Goal: Information Seeking & Learning: Learn about a topic

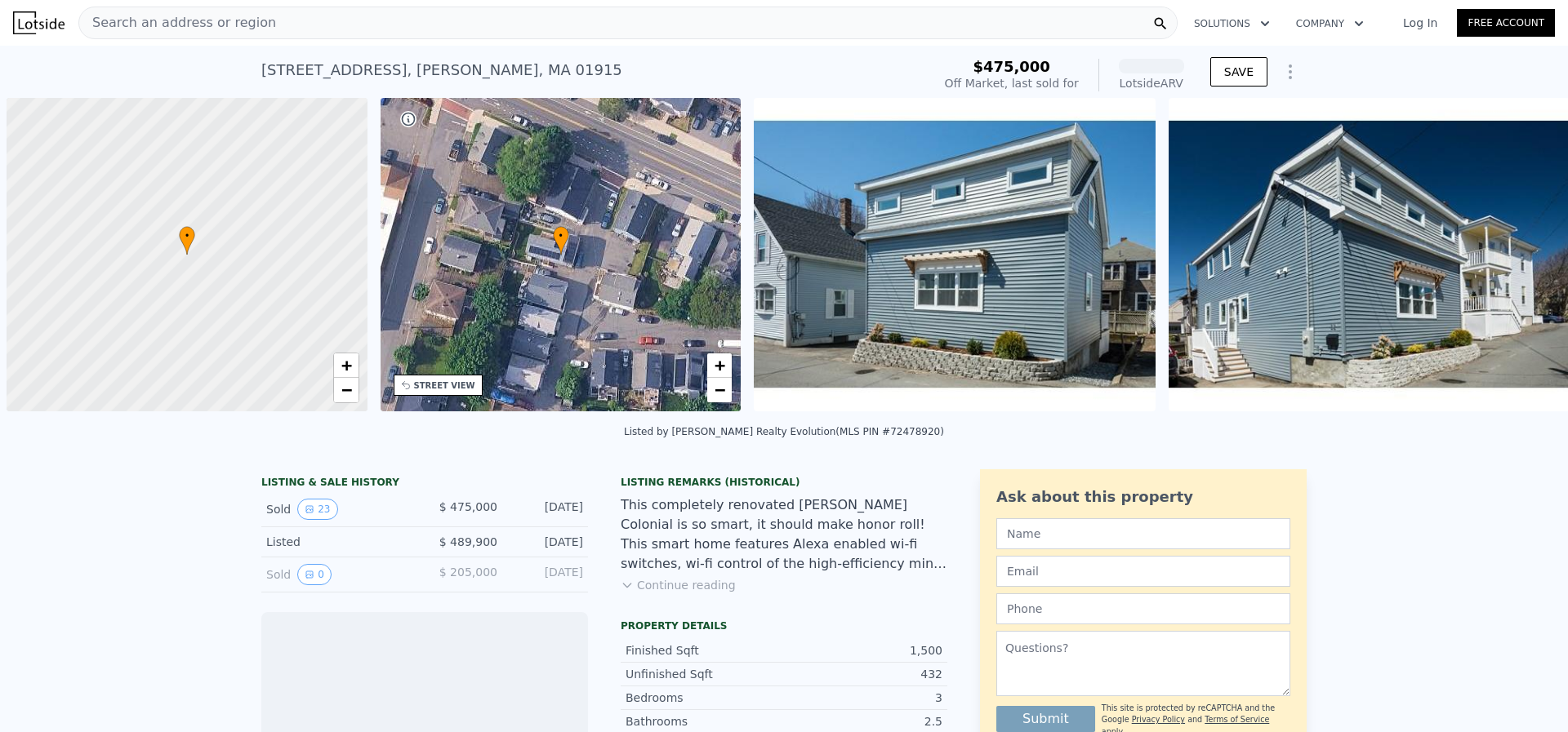
scroll to position [0, 7]
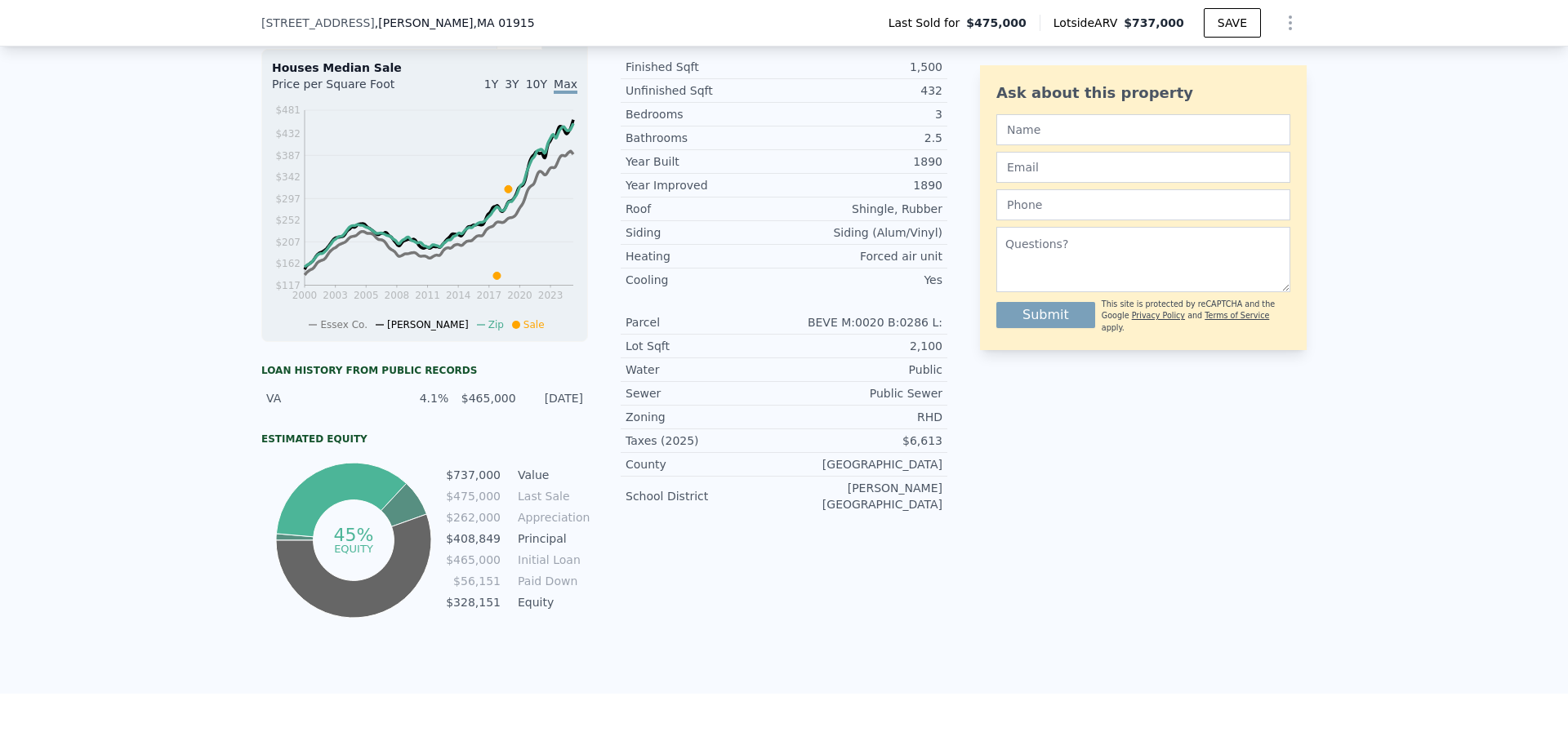
scroll to position [241, 0]
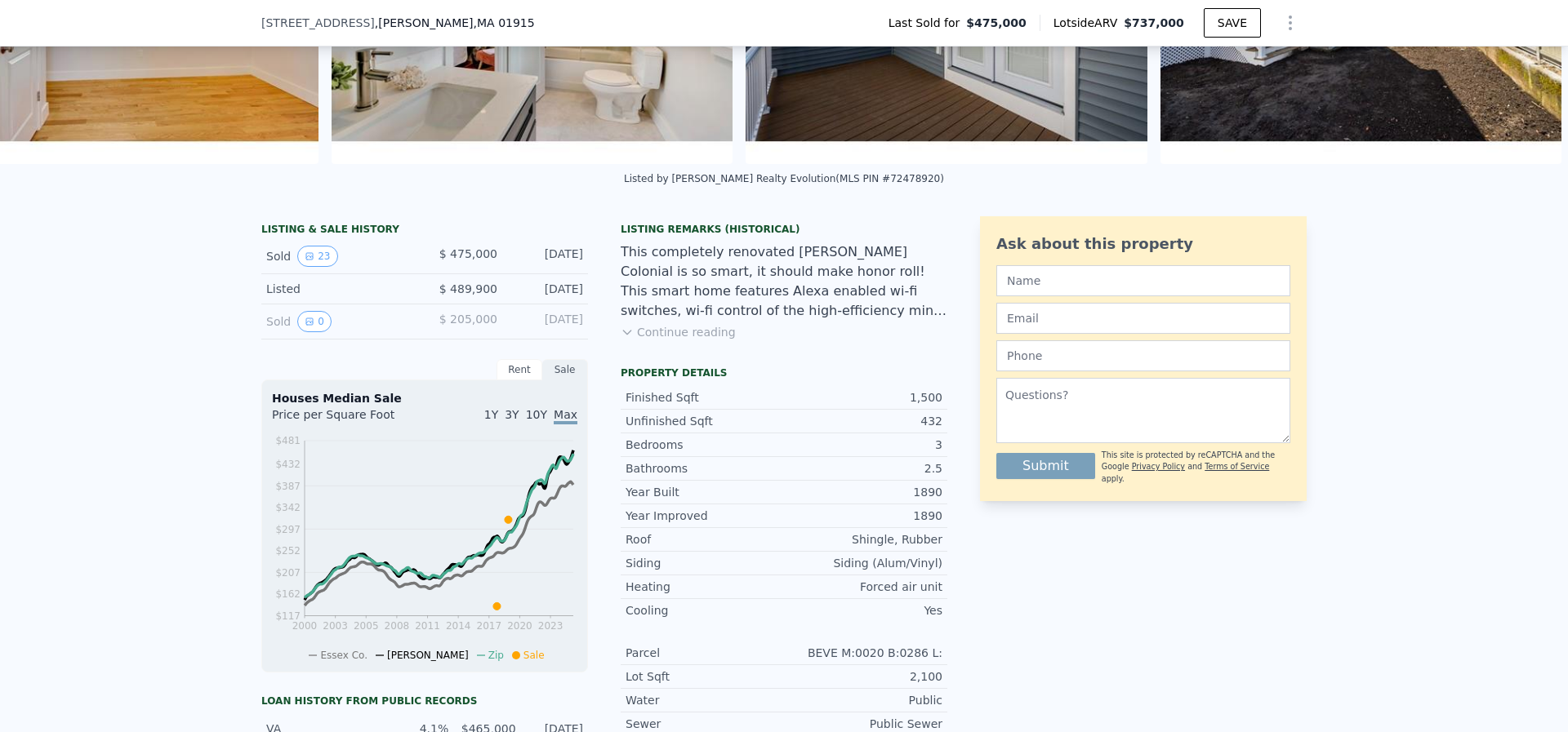
click at [354, 332] on div "Sold 0" at bounding box center [339, 321] width 146 height 21
click at [310, 332] on button "0" at bounding box center [314, 321] width 34 height 21
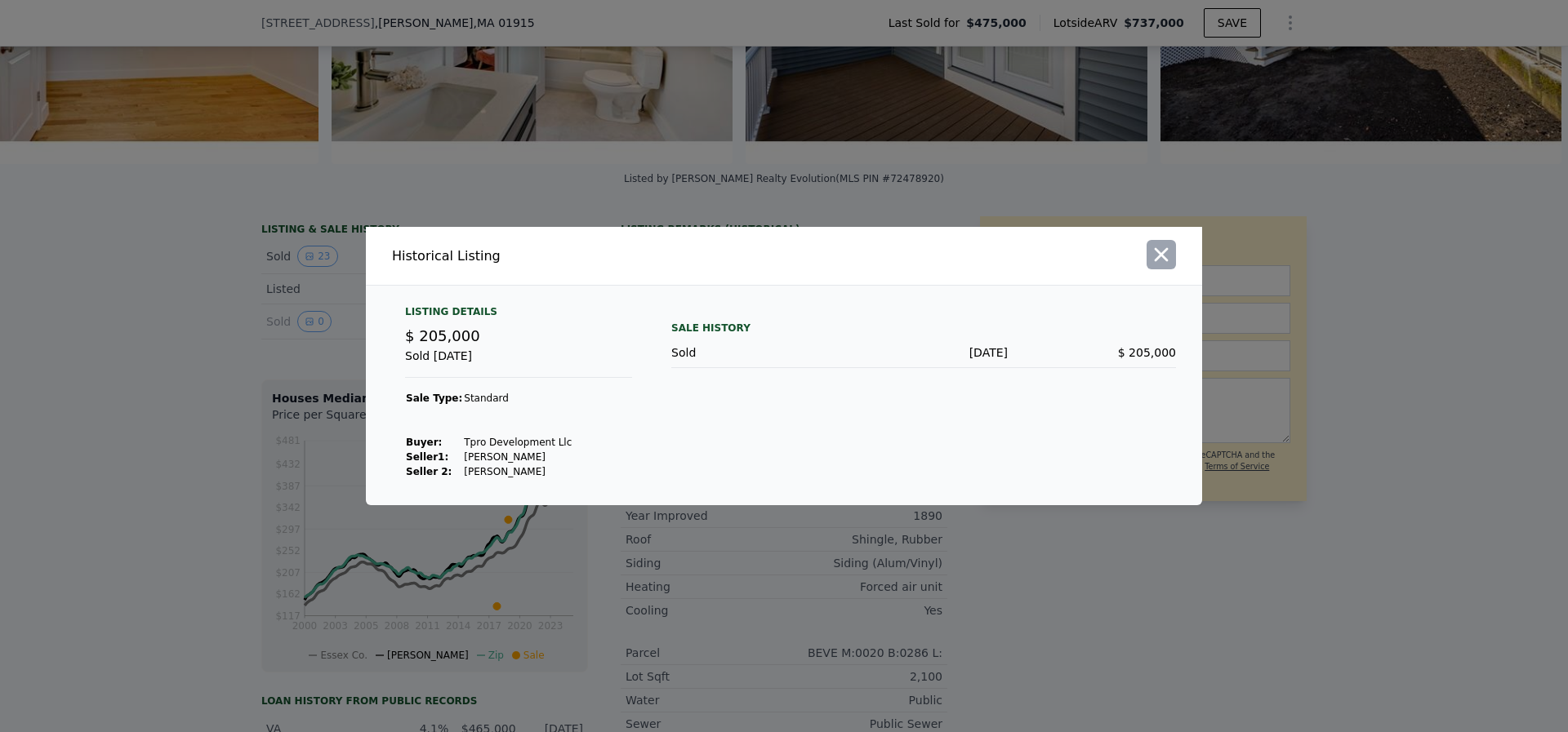
click at [1165, 252] on icon "button" at bounding box center [1161, 255] width 14 height 14
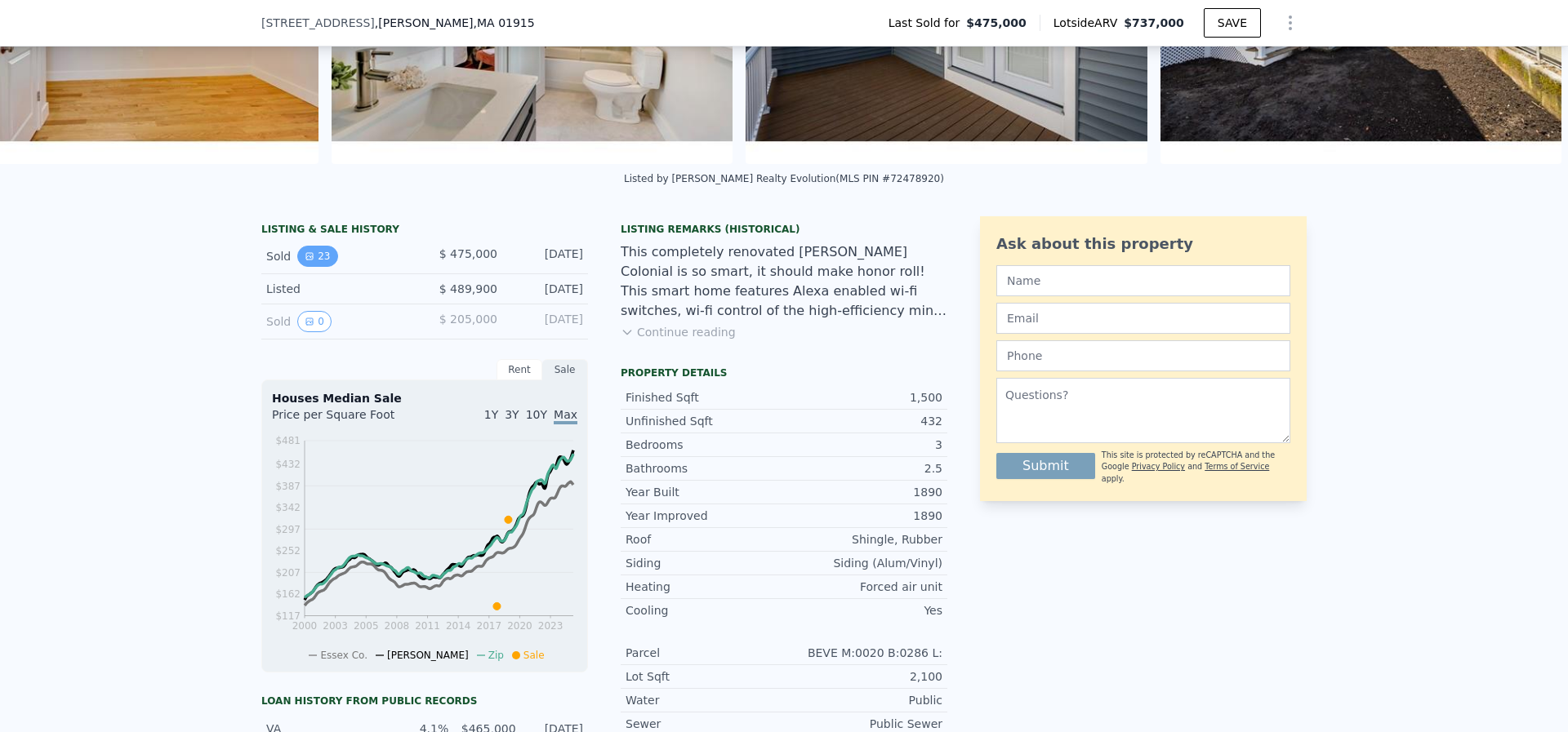
click at [316, 267] on button "23" at bounding box center [317, 256] width 40 height 21
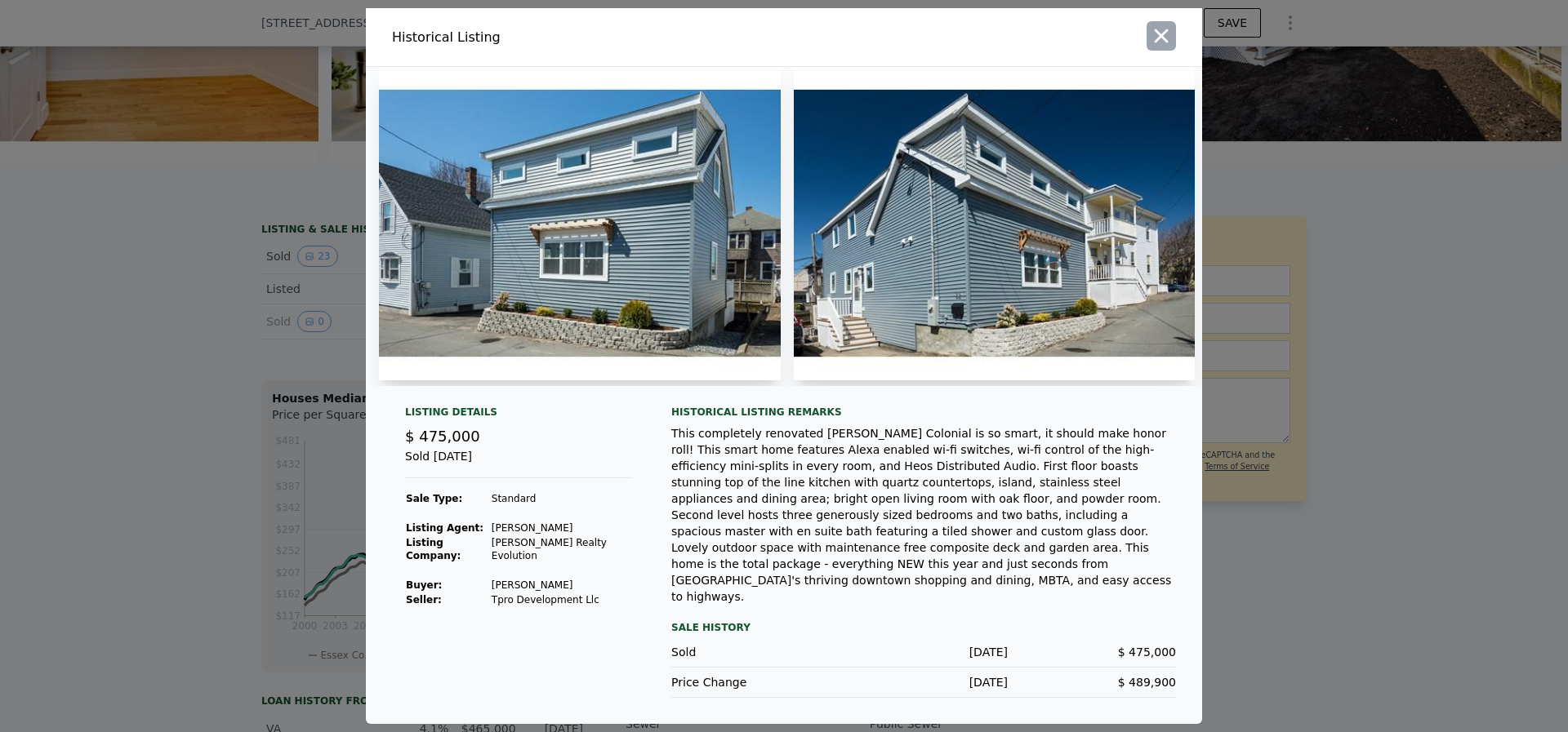
click at [1163, 37] on icon "button" at bounding box center [1161, 36] width 14 height 14
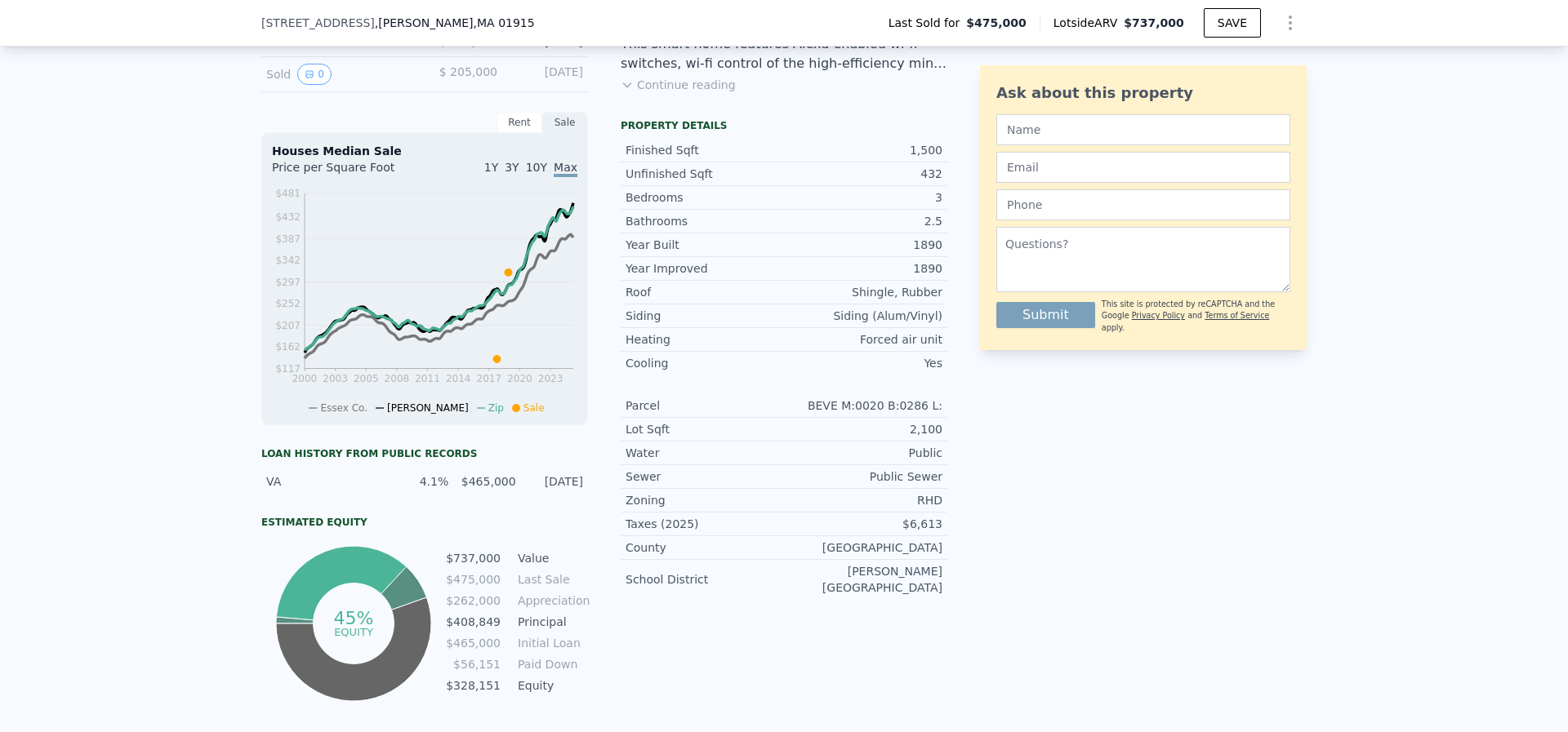
scroll to position [324, 0]
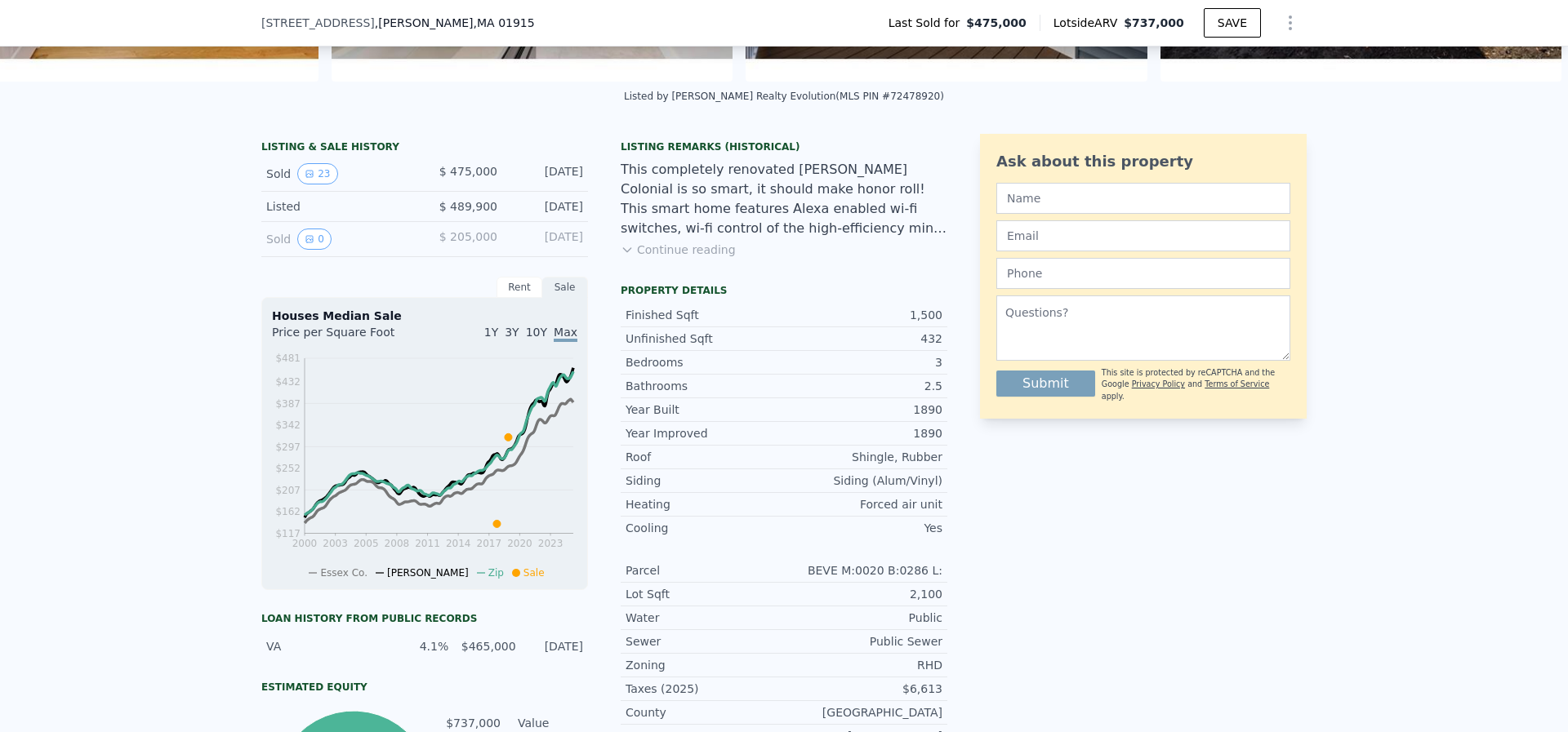
click at [520, 298] on div "Rent" at bounding box center [520, 287] width 46 height 21
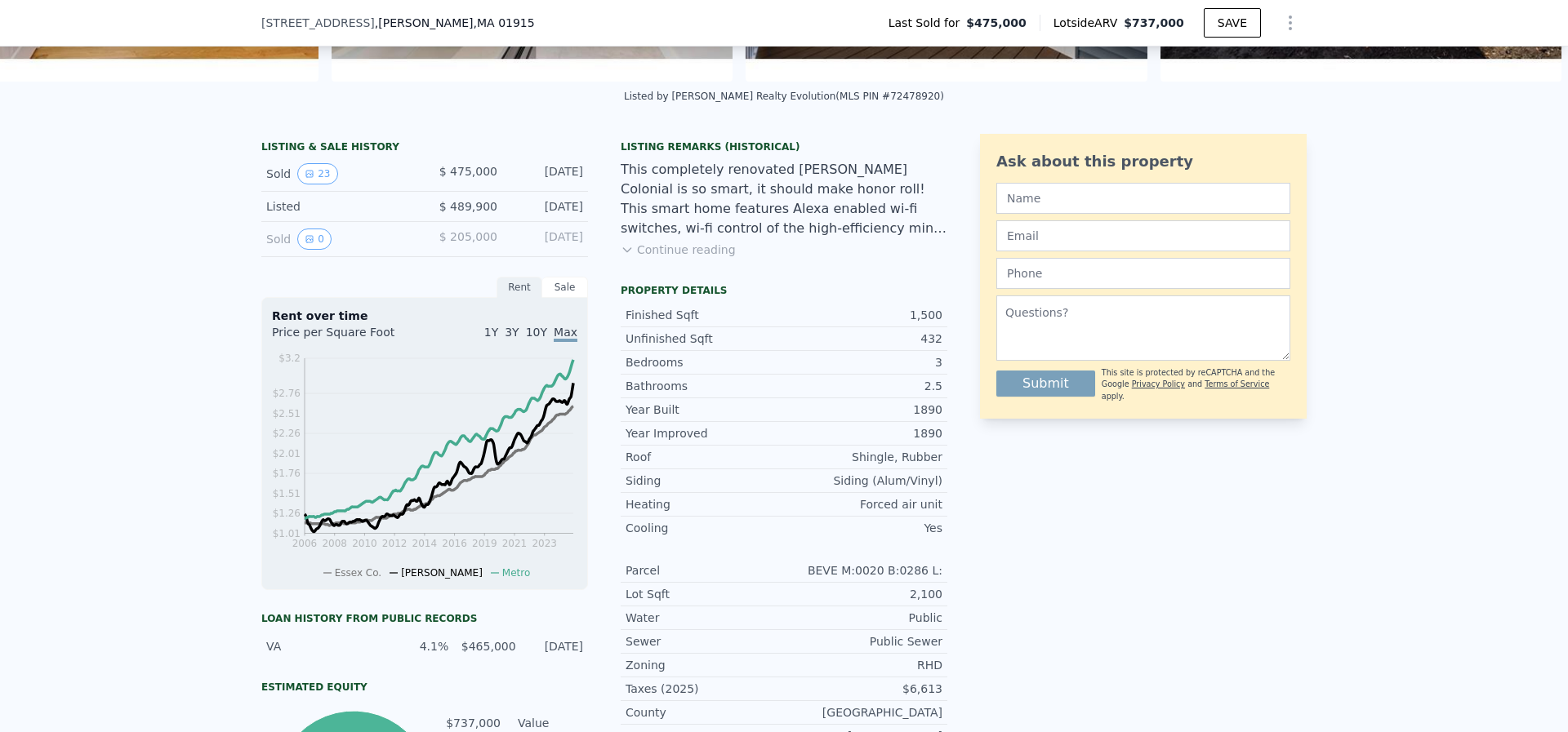
click at [553, 298] on div "Sale" at bounding box center [565, 287] width 46 height 21
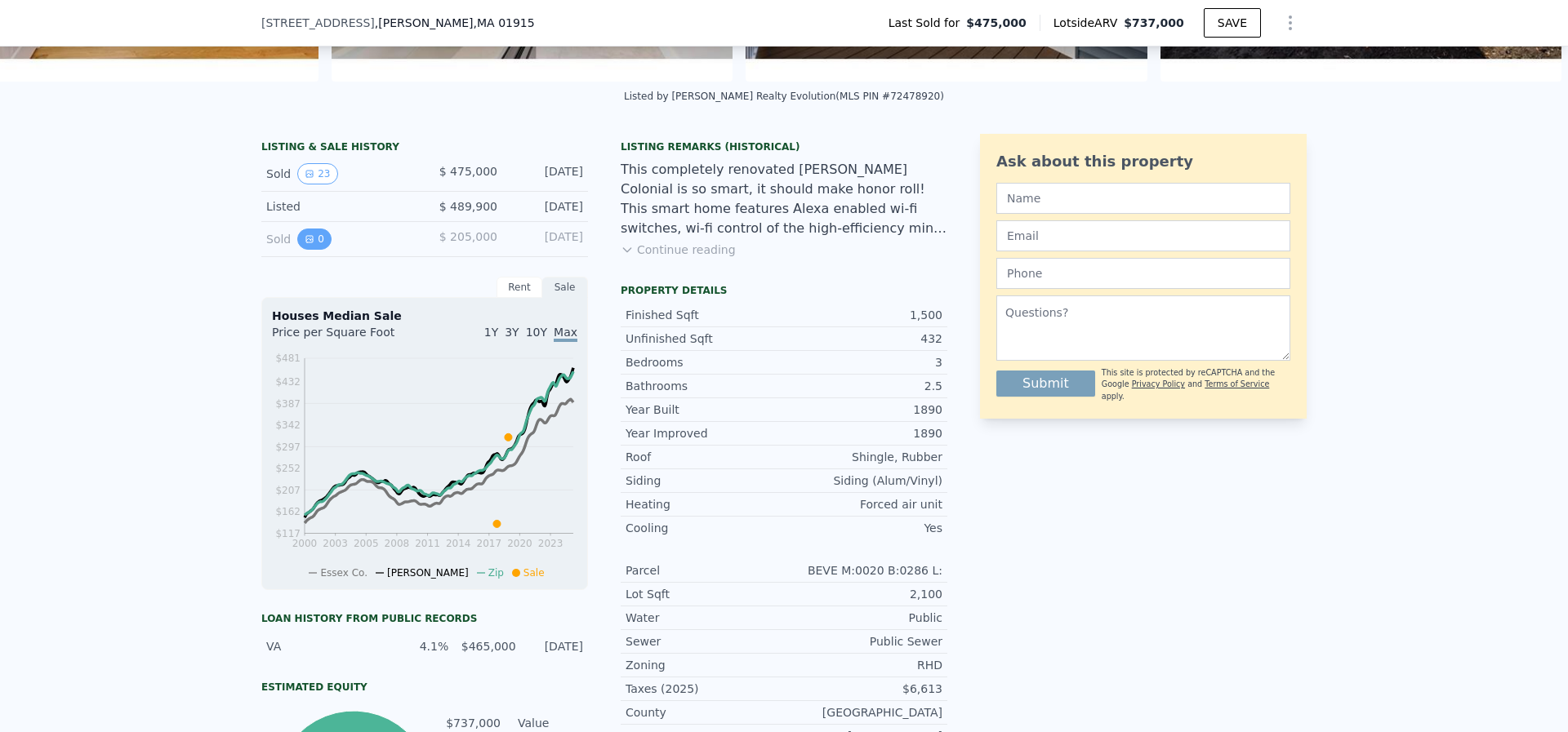
click at [301, 244] on button "0" at bounding box center [314, 239] width 34 height 21
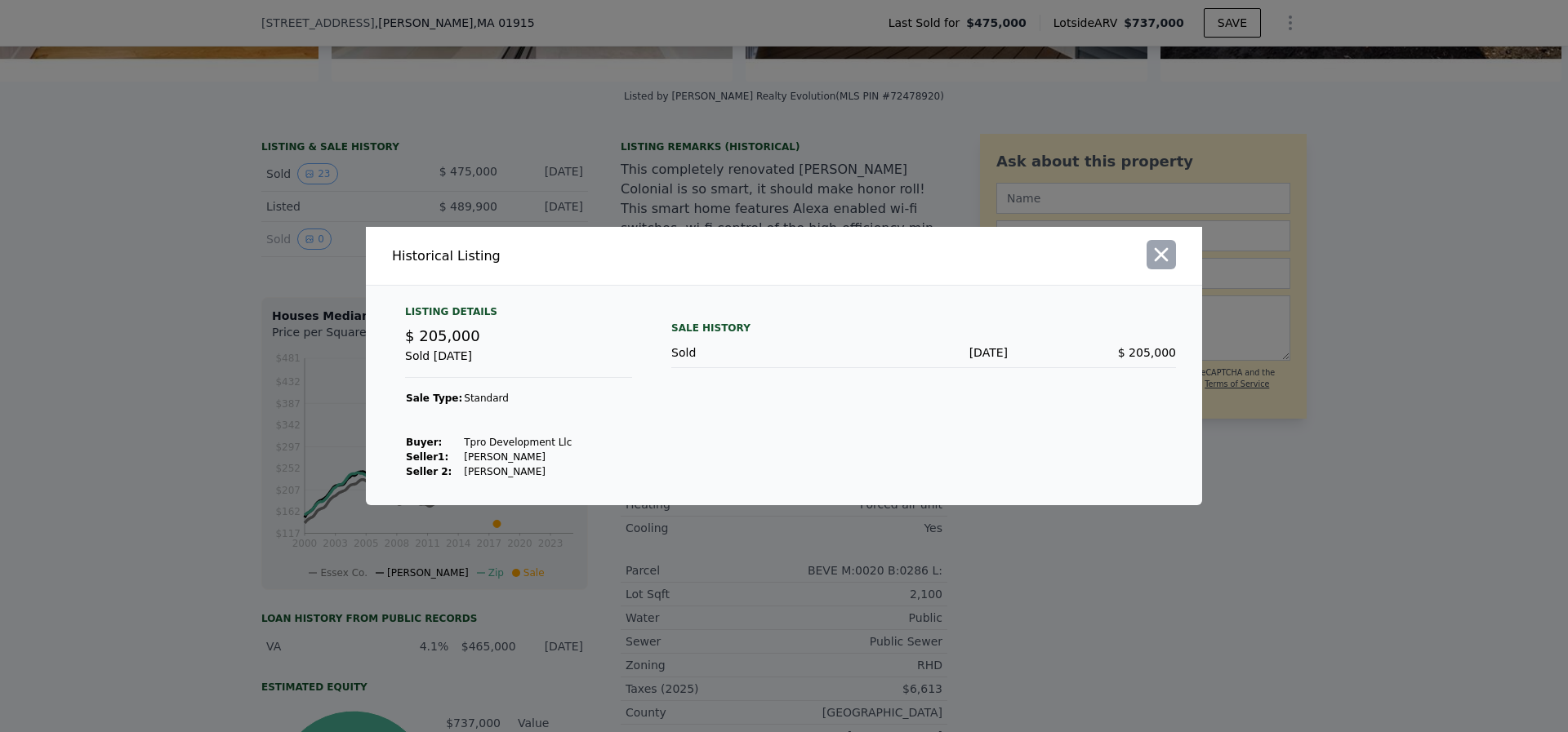
click at [1170, 251] on icon "button" at bounding box center [1161, 254] width 23 height 23
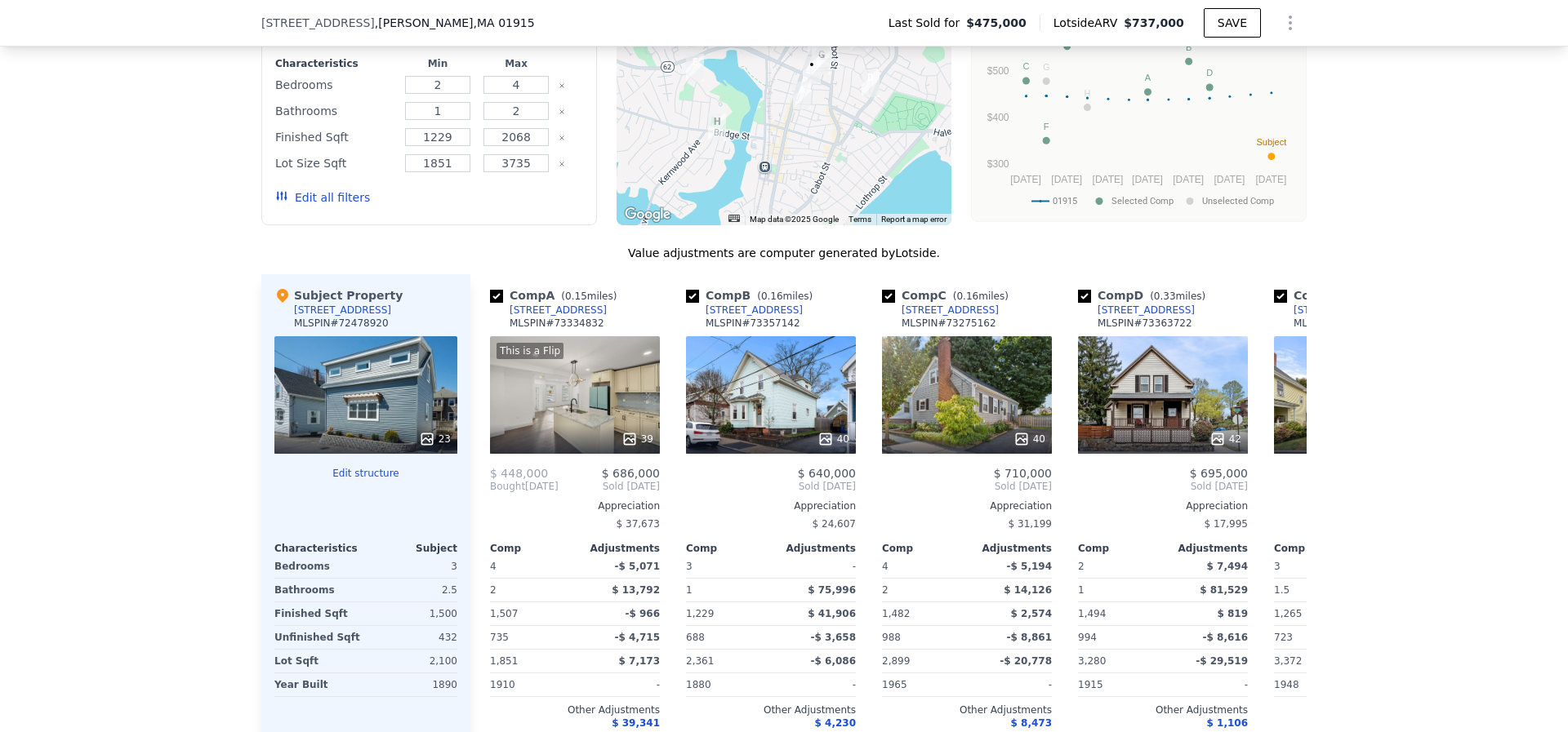
scroll to position [1644, 0]
